Goal: Check status: Check status

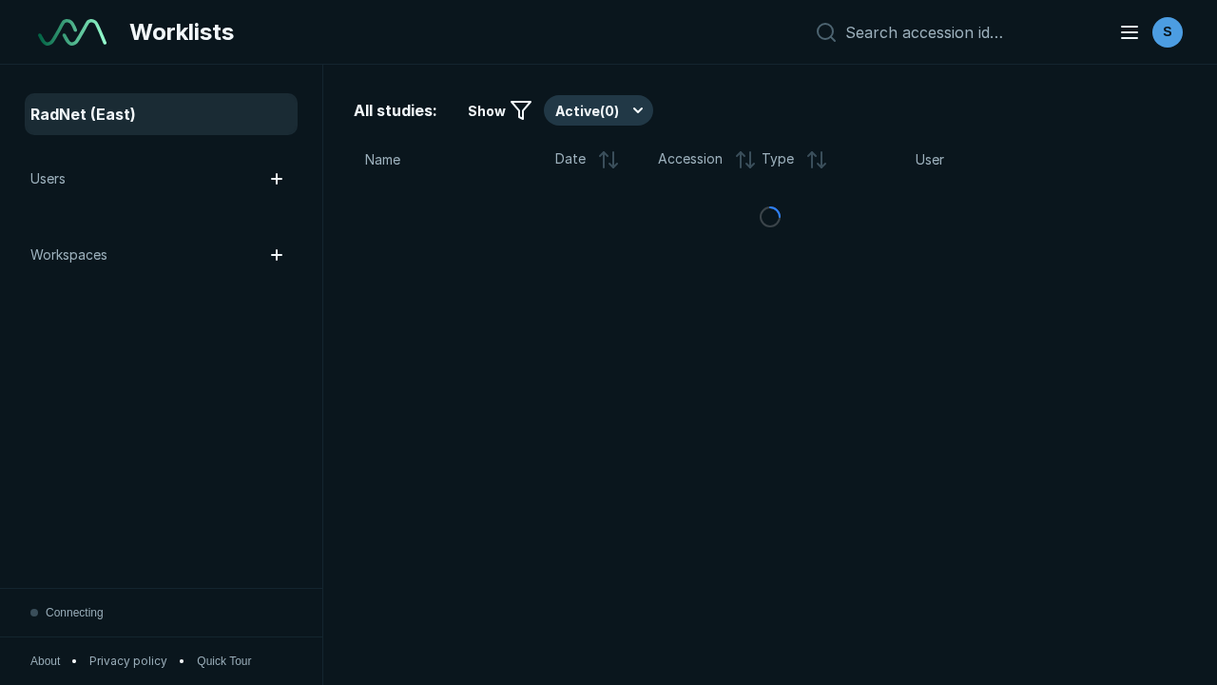
scroll to position [5194, 7923]
